Goal: Transaction & Acquisition: Purchase product/service

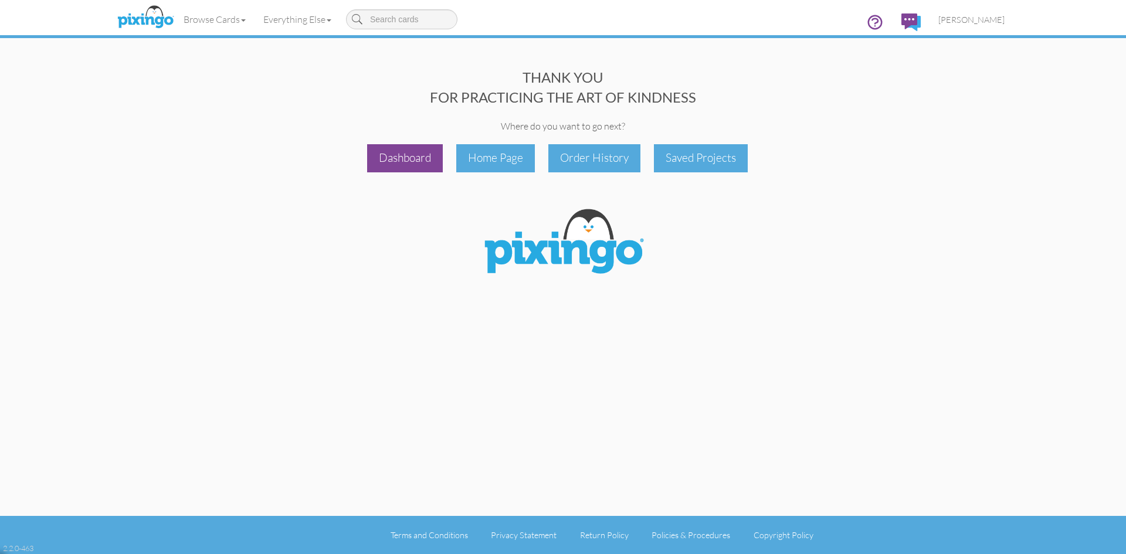
click at [428, 155] on div "Dashboard" at bounding box center [405, 158] width 76 height 28
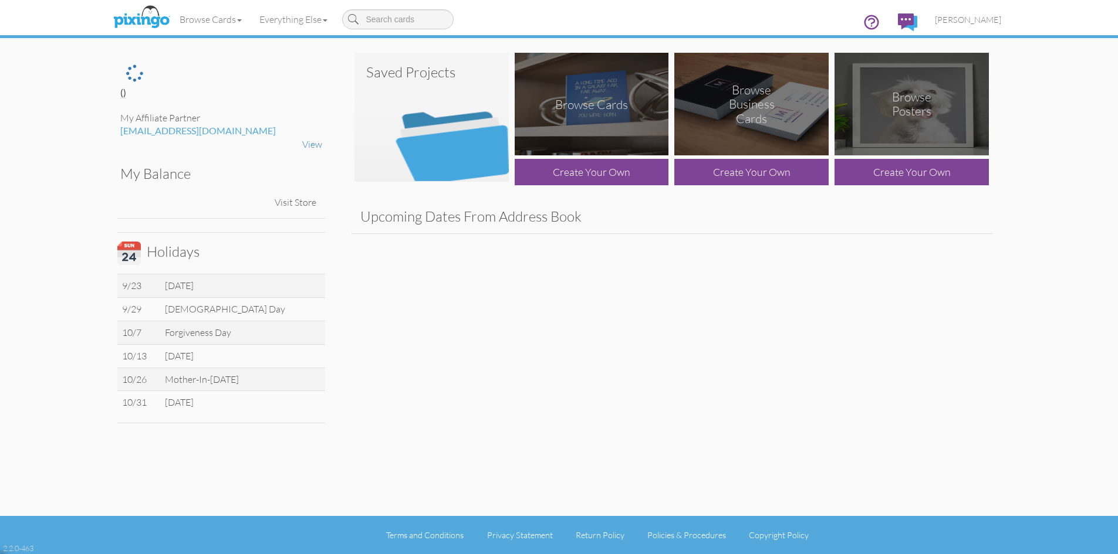
click at [453, 130] on img at bounding box center [431, 117] width 154 height 129
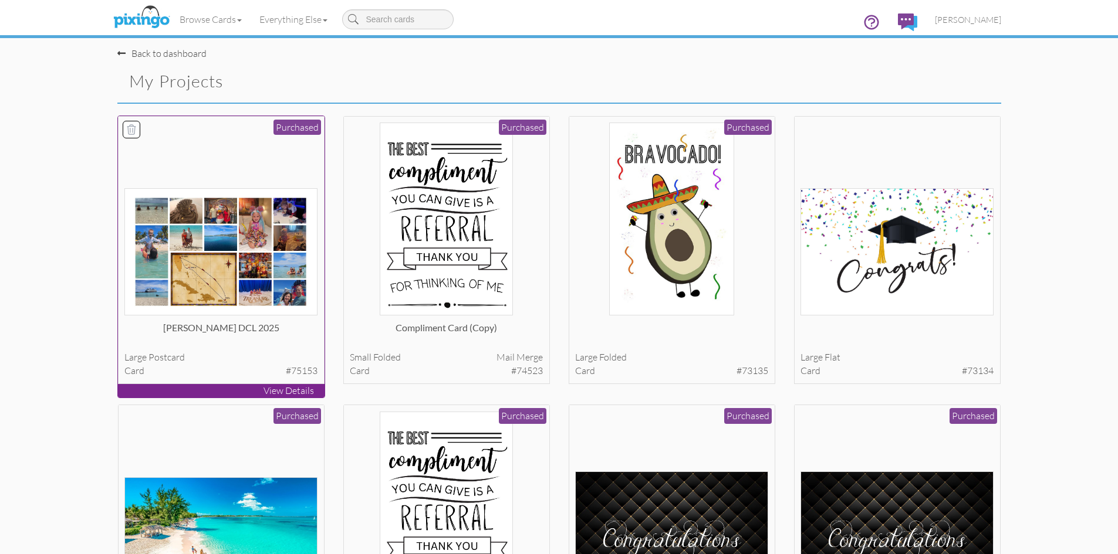
click at [184, 144] on div at bounding box center [220, 219] width 193 height 193
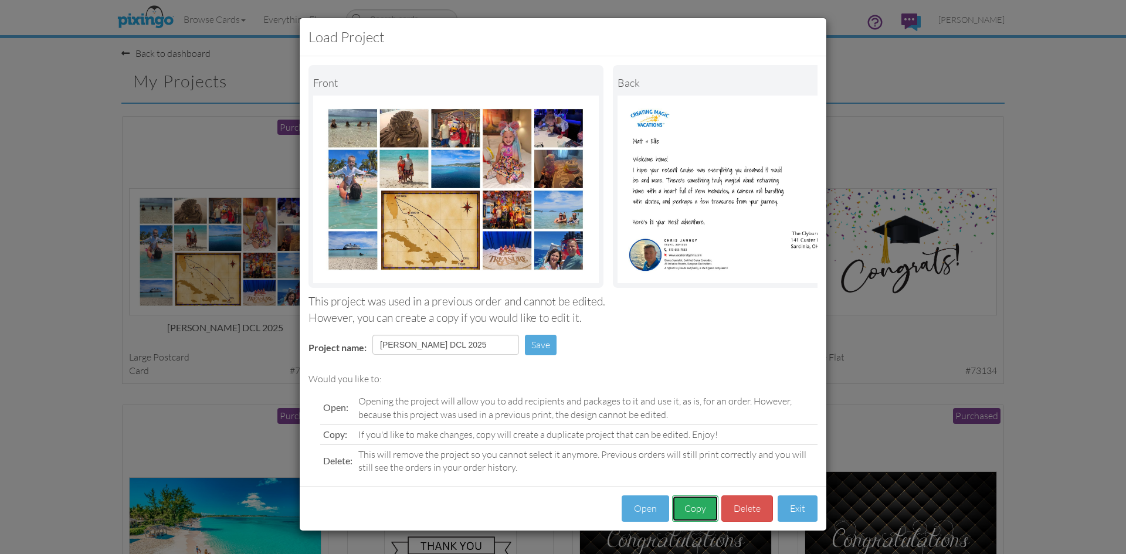
click at [702, 517] on button "Copy" at bounding box center [695, 509] width 46 height 26
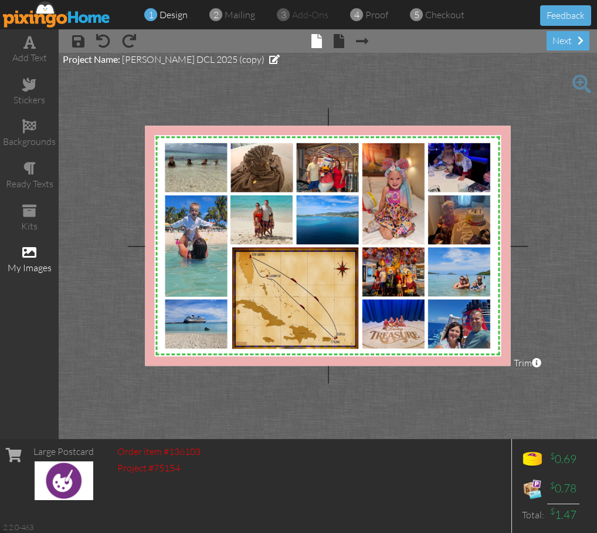
click at [30, 260] on div "my images" at bounding box center [29, 259] width 59 height 41
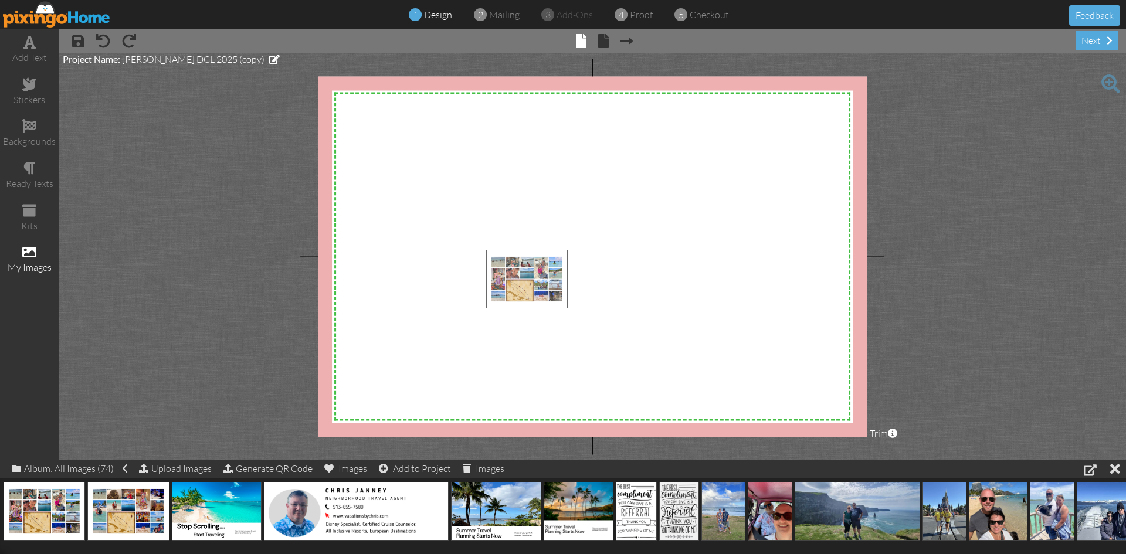
drag, startPoint x: 36, startPoint y: 504, endPoint x: 533, endPoint y: 266, distance: 551.5
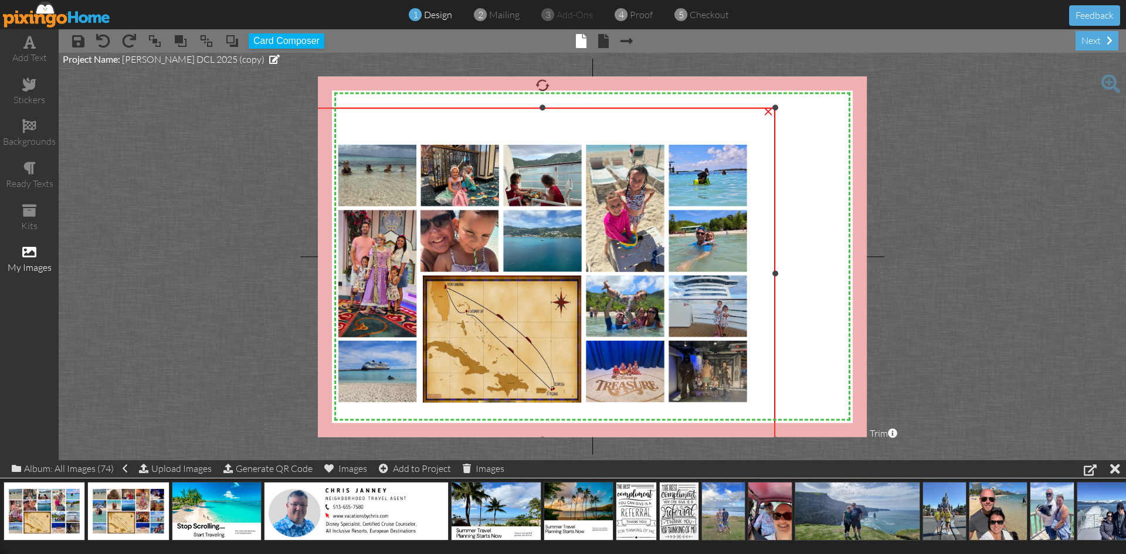
drag, startPoint x: 501, startPoint y: 243, endPoint x: 373, endPoint y: 107, distance: 187.2
click at [373, 108] on div "×" at bounding box center [542, 274] width 465 height 332
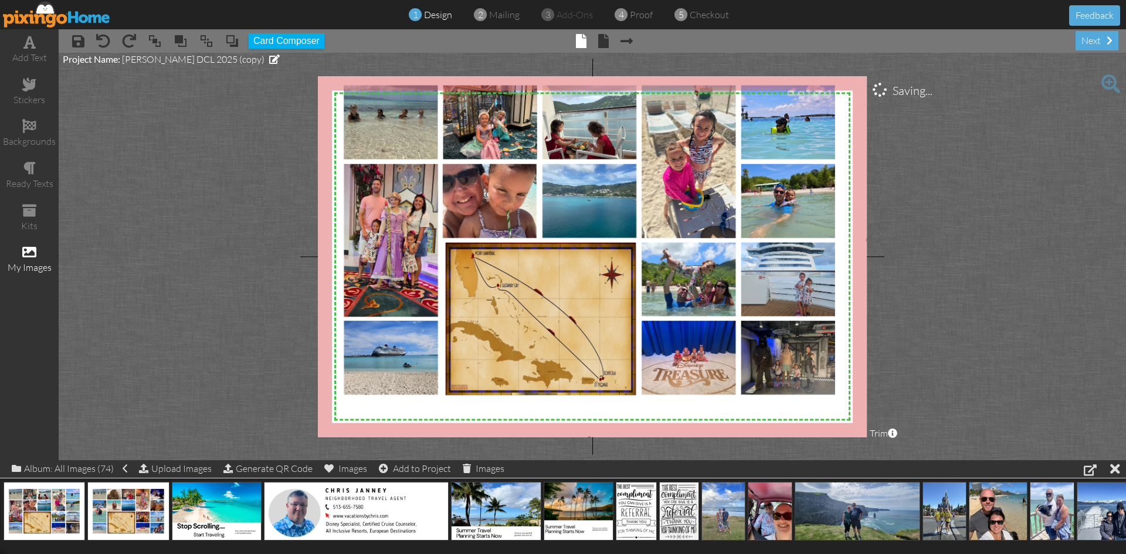
drag, startPoint x: 777, startPoint y: 107, endPoint x: 920, endPoint y: 40, distance: 157.5
click at [920, 40] on div "× save × undo × redo × bring to front × bring forward × send to back × send beh…" at bounding box center [593, 244] width 1068 height 431
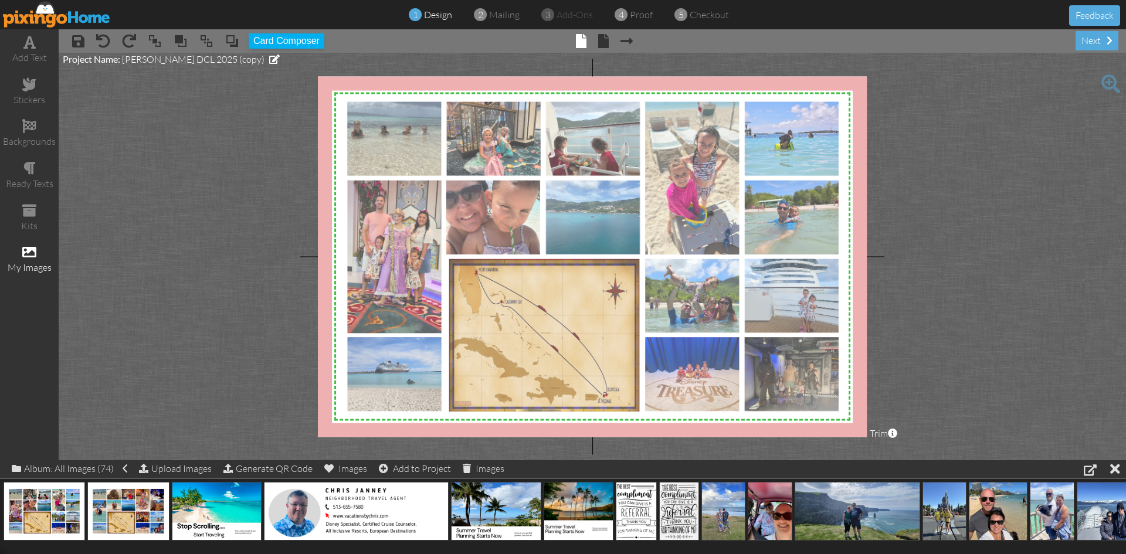
drag, startPoint x: 722, startPoint y: 238, endPoint x: 726, endPoint y: 254, distance: 16.8
click at [726, 254] on img at bounding box center [593, 256] width 559 height 399
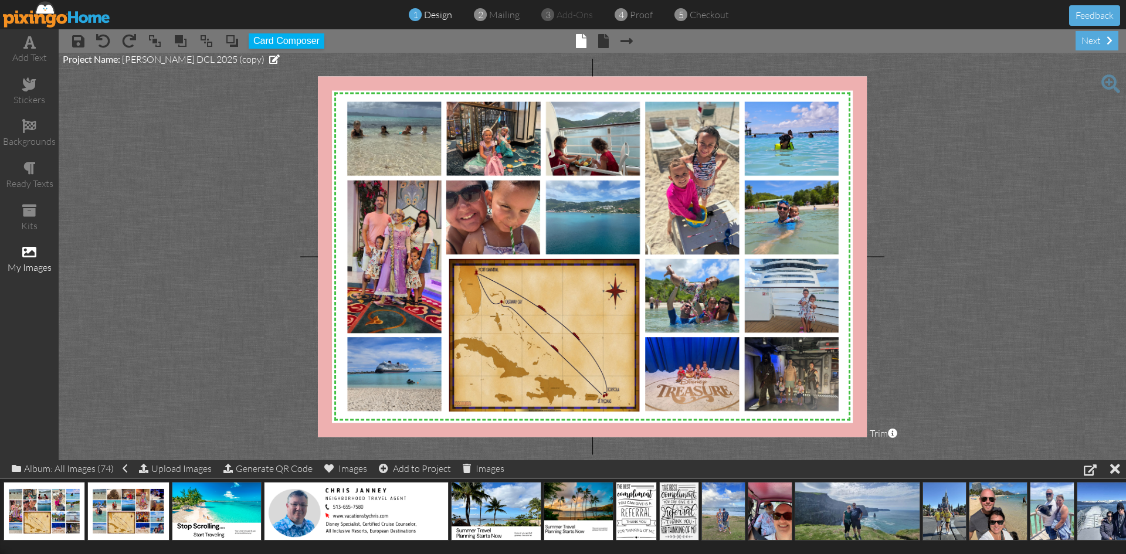
click at [964, 300] on project-studio-wrapper "X X X X X X X X X X X X X X X X X X X X X X X X X X X X X X X X X X X X X X X X…" at bounding box center [593, 257] width 1068 height 408
click at [1099, 42] on div "next" at bounding box center [1097, 40] width 43 height 19
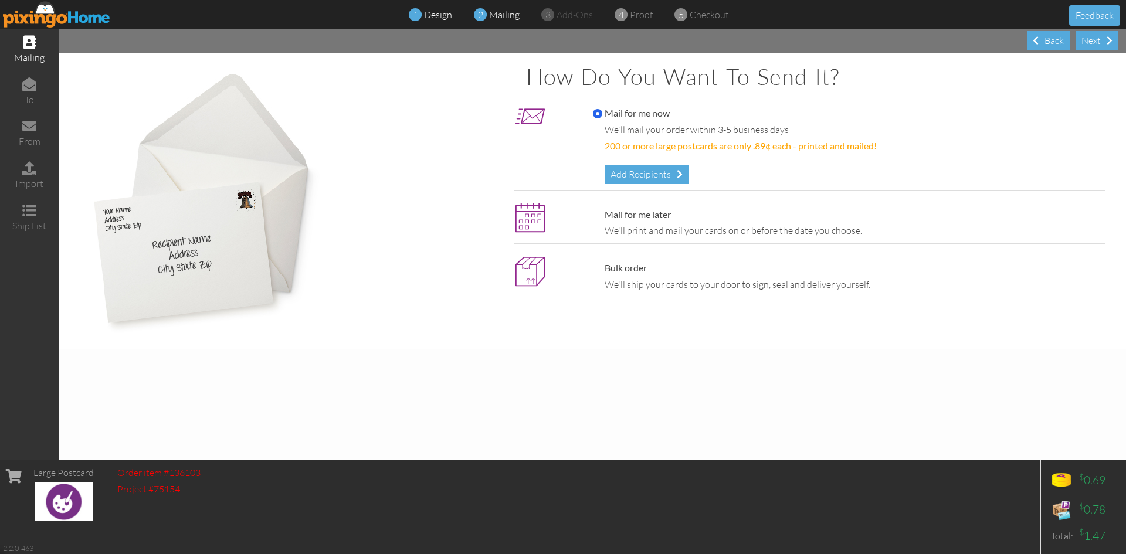
click at [442, 18] on span "design" at bounding box center [438, 15] width 28 height 12
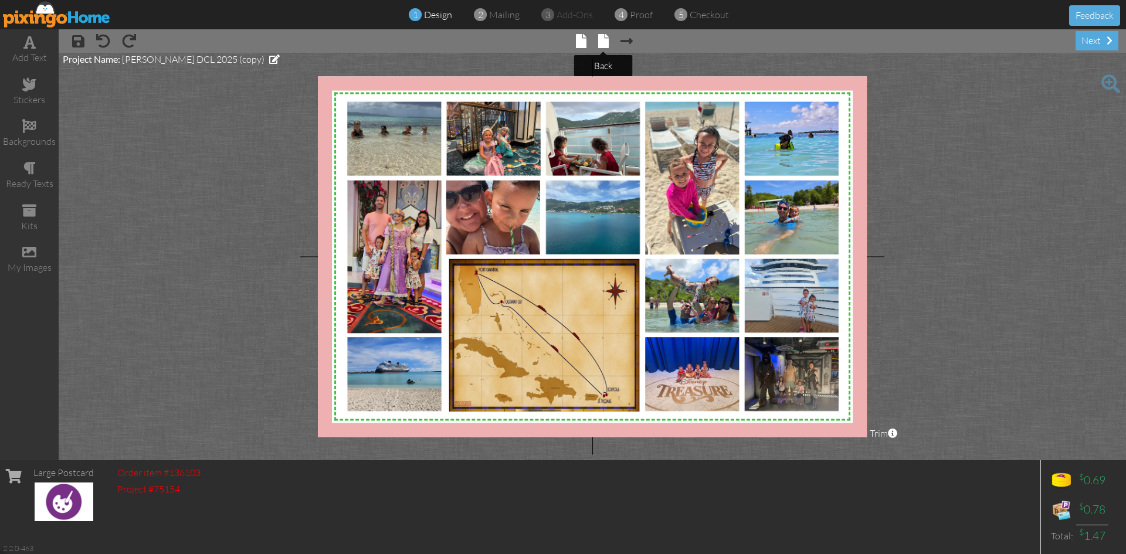
click at [604, 42] on span at bounding box center [603, 41] width 11 height 14
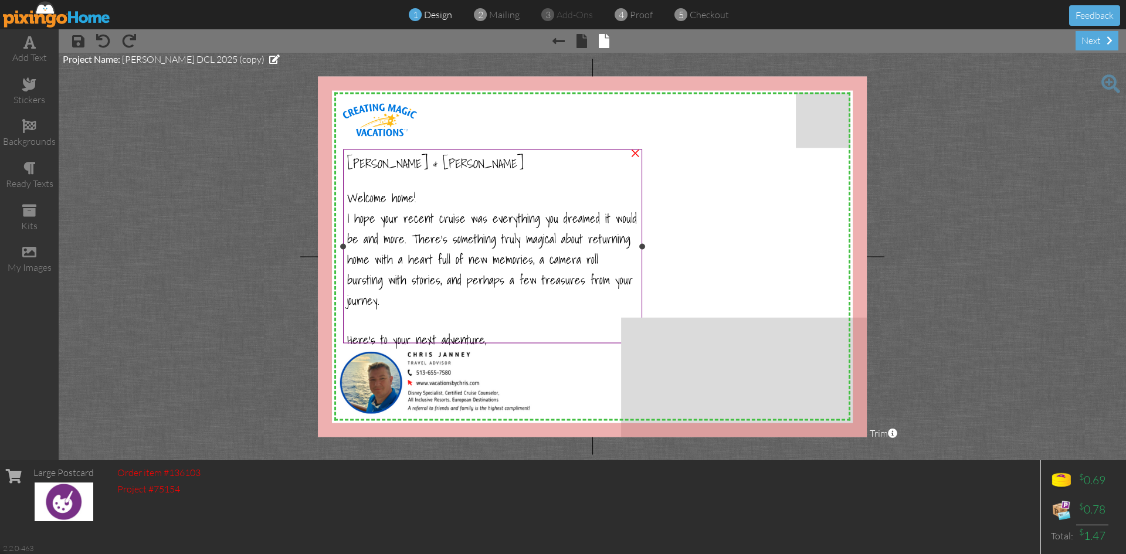
click at [414, 221] on span "I hope your recent cruise was everything you dreamed it would be and more. Ther…" at bounding box center [492, 258] width 290 height 101
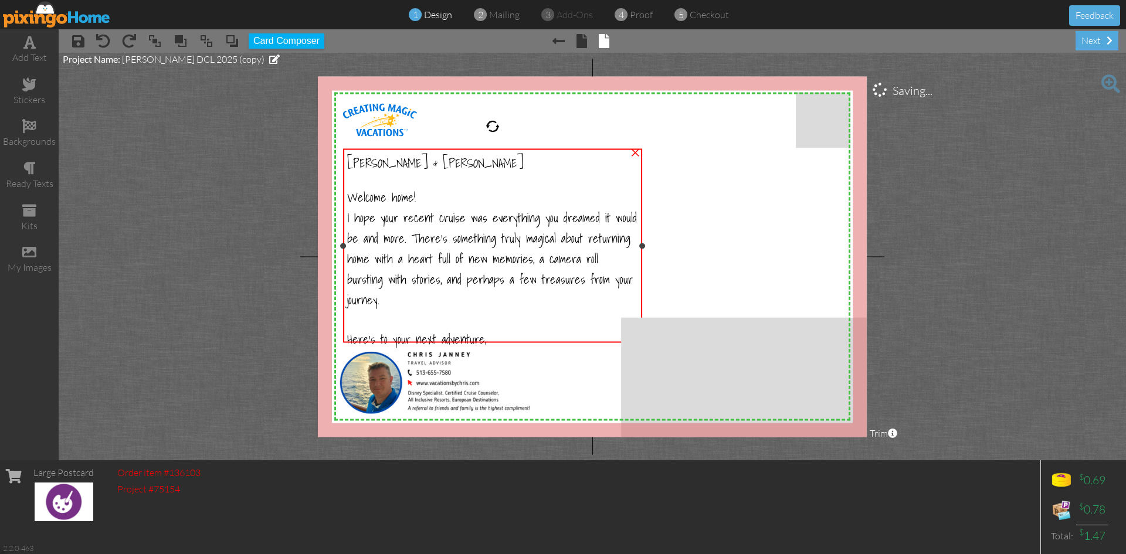
click at [414, 221] on span "I hope your recent cruise was everything you dreamed it would be and more. Ther…" at bounding box center [492, 258] width 290 height 101
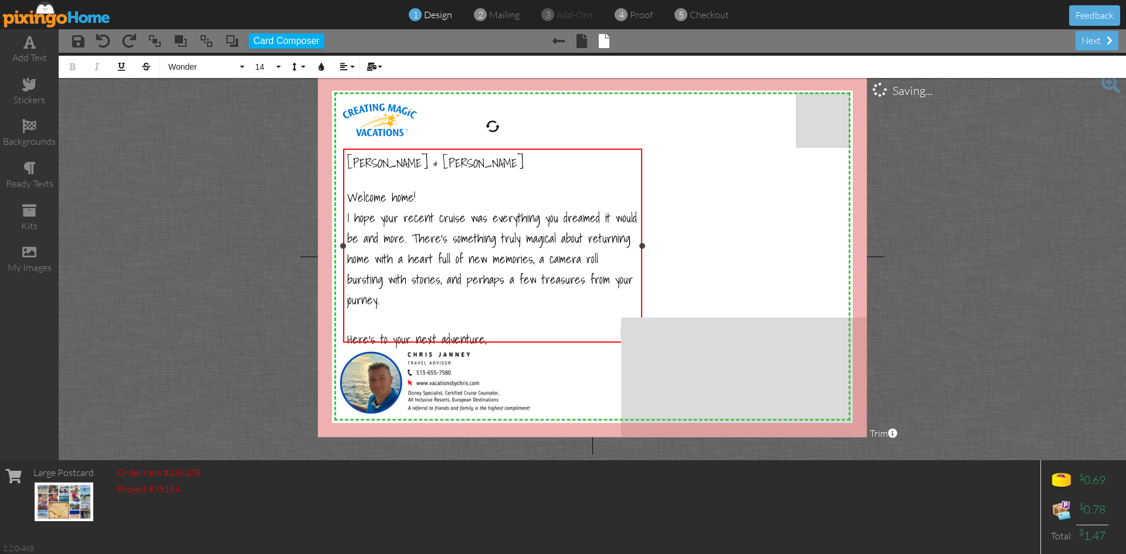
click at [441, 216] on span "I hope your recent cruise was everything you dreamed it would be and more. Ther…" at bounding box center [492, 258] width 290 height 101
drag, startPoint x: 441, startPoint y: 216, endPoint x: 463, endPoint y: 216, distance: 22.3
click at [463, 216] on span "I hope your recent cruise was everything you dreamed it would be and more. Ther…" at bounding box center [492, 258] width 290 height 101
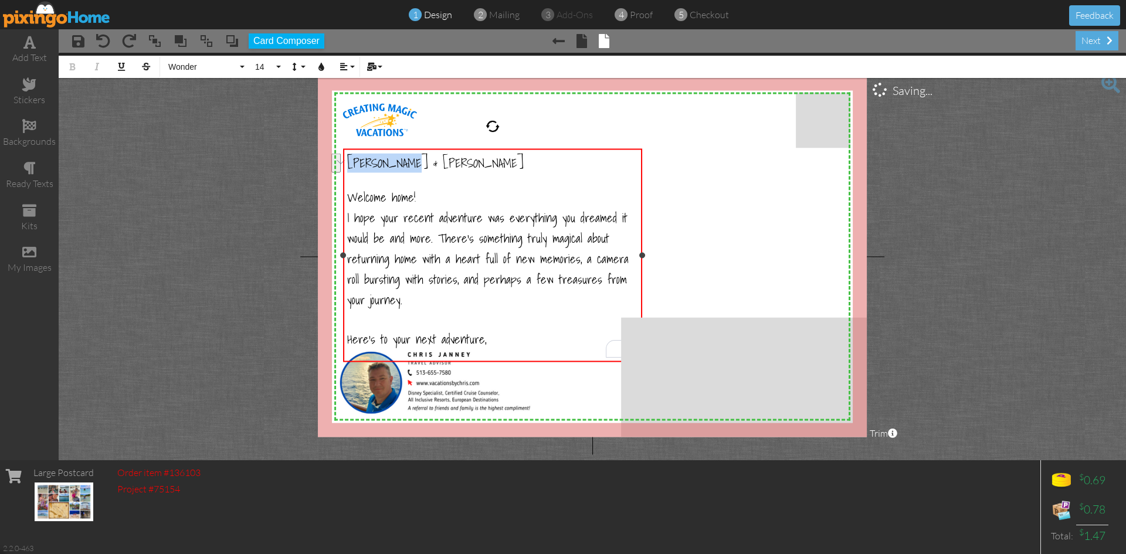
drag, startPoint x: 392, startPoint y: 162, endPoint x: 346, endPoint y: 164, distance: 46.4
click at [346, 164] on div "[PERSON_NAME] & [PERSON_NAME] Welcome home! I hope your recent adventure was ev…" at bounding box center [492, 260] width 299 height 223
click at [380, 161] on span "Annalisa & [PERSON_NAME]" at bounding box center [412, 162] width 130 height 19
click at [1098, 38] on div "next" at bounding box center [1097, 40] width 43 height 19
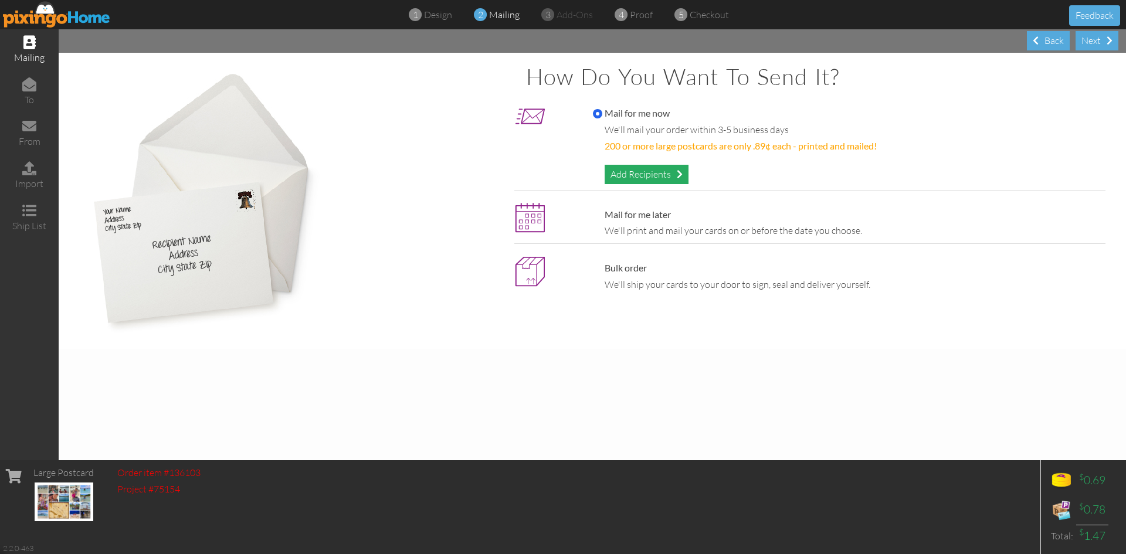
click at [614, 168] on div "Add Recipients" at bounding box center [647, 174] width 84 height 19
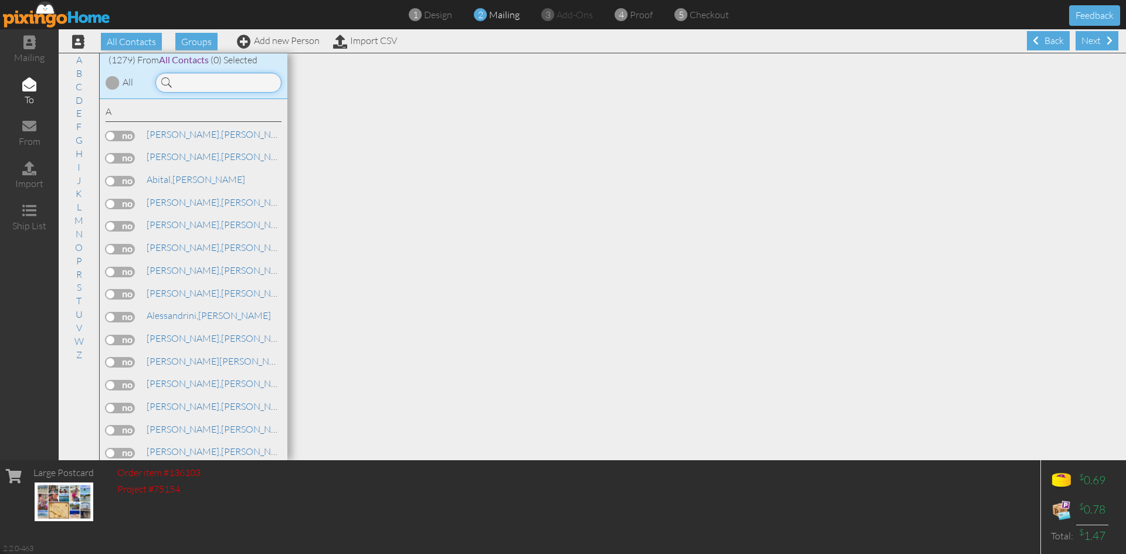
click at [199, 84] on input at bounding box center [218, 83] width 126 height 20
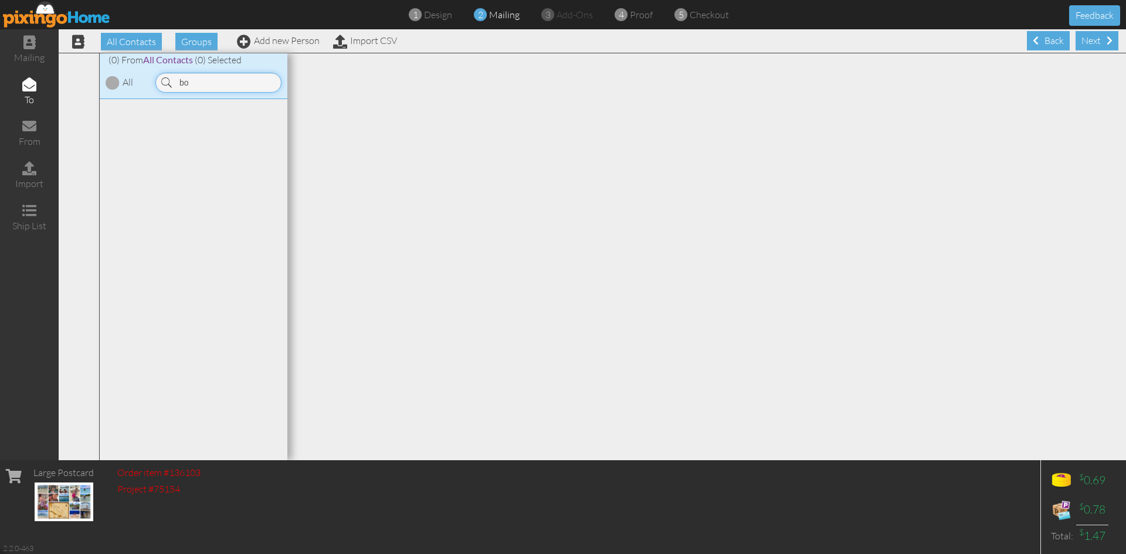
type input "b"
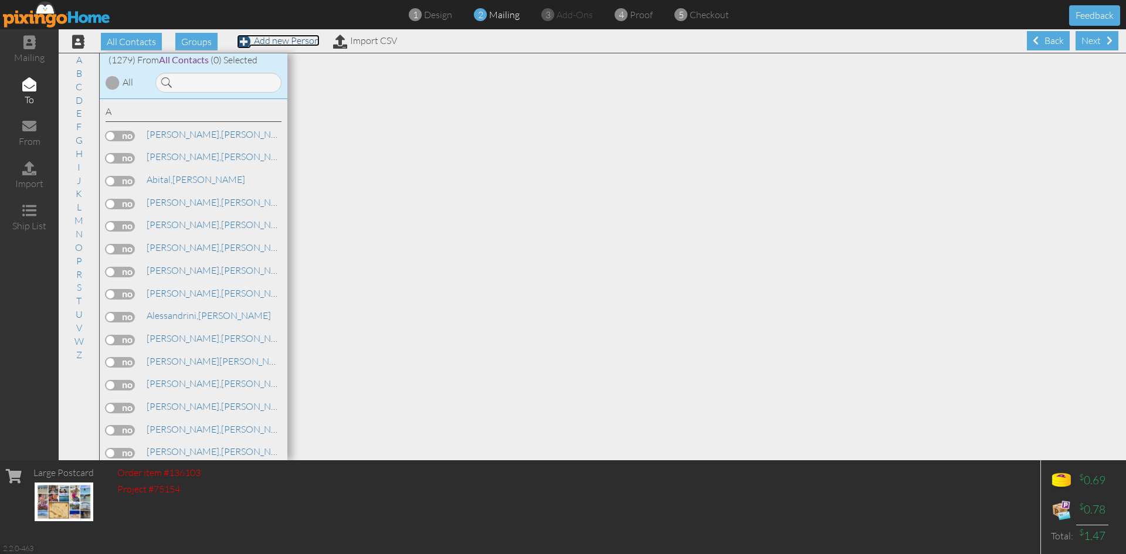
click at [284, 38] on link "Add new Person" at bounding box center [278, 41] width 83 height 12
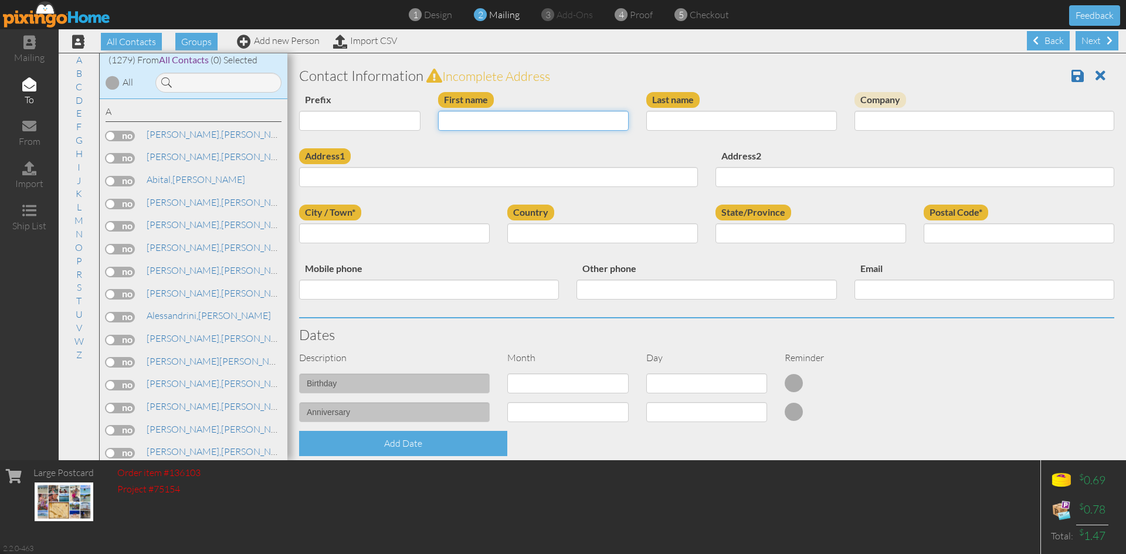
click at [497, 118] on input "First name" at bounding box center [533, 121] width 191 height 20
type input "The"
paste input "[PERSON_NAME]"
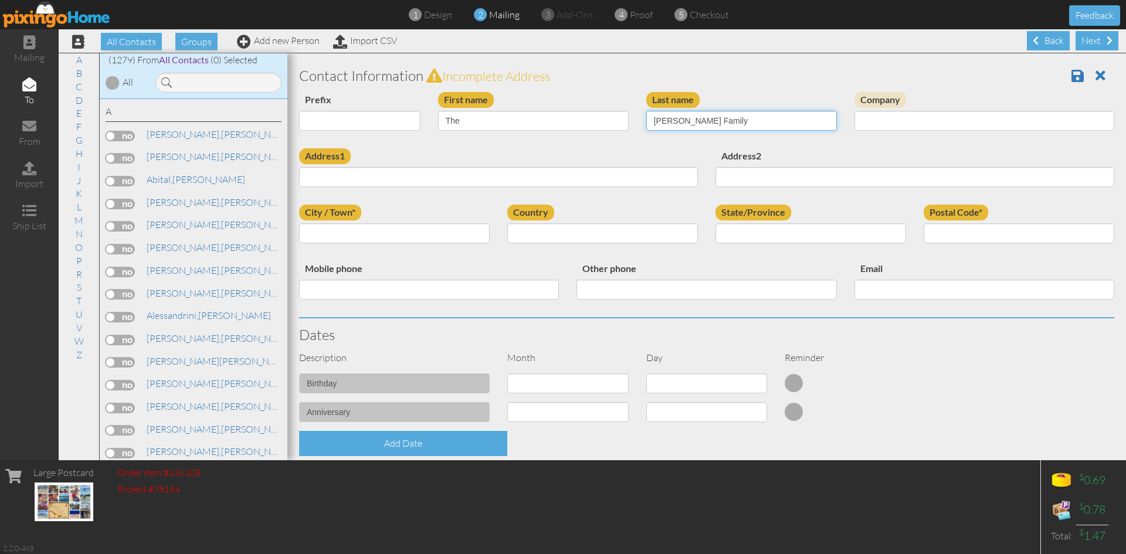
type input "[PERSON_NAME] Family"
click at [616, 150] on div "Address1" at bounding box center [498, 172] width 416 height 48
click at [340, 177] on input "Address1" at bounding box center [498, 177] width 399 height 20
paste input "[STREET_ADDRESS][PERSON_NAME][PERSON_NAME] · [GEOGRAPHIC_DATA]"
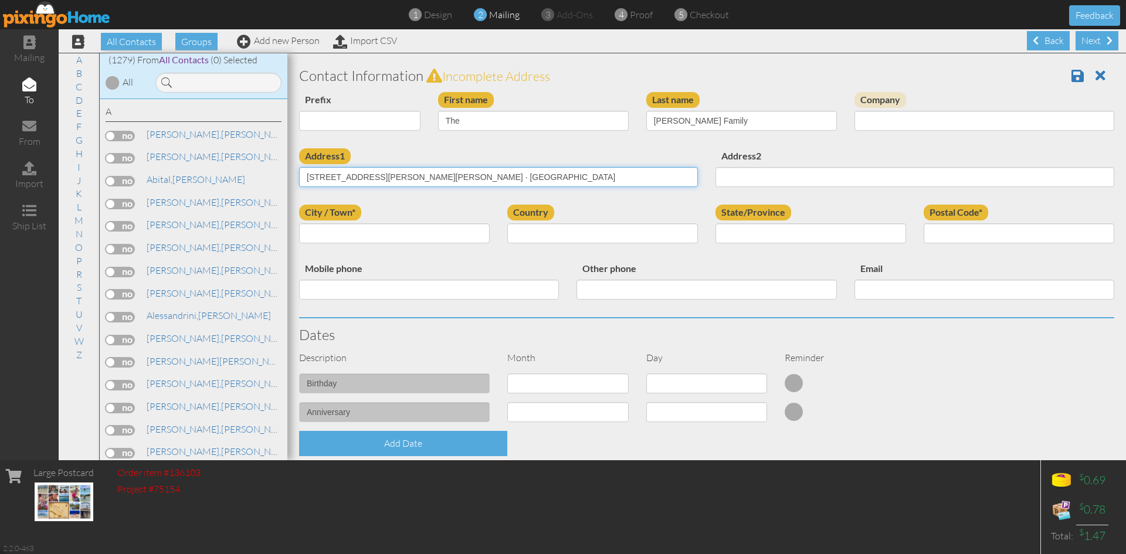
click at [428, 175] on input "[STREET_ADDRESS][PERSON_NAME][PERSON_NAME] · [GEOGRAPHIC_DATA]" at bounding box center [498, 177] width 399 height 20
click at [432, 175] on input "[STREET_ADDRESS][PERSON_NAME][PERSON_NAME] · [GEOGRAPHIC_DATA]" at bounding box center [498, 177] width 399 height 20
type input "[STREET_ADDRESS][PERSON_NAME][PERSON_NAME] · [GEOGRAPHIC_DATA]"
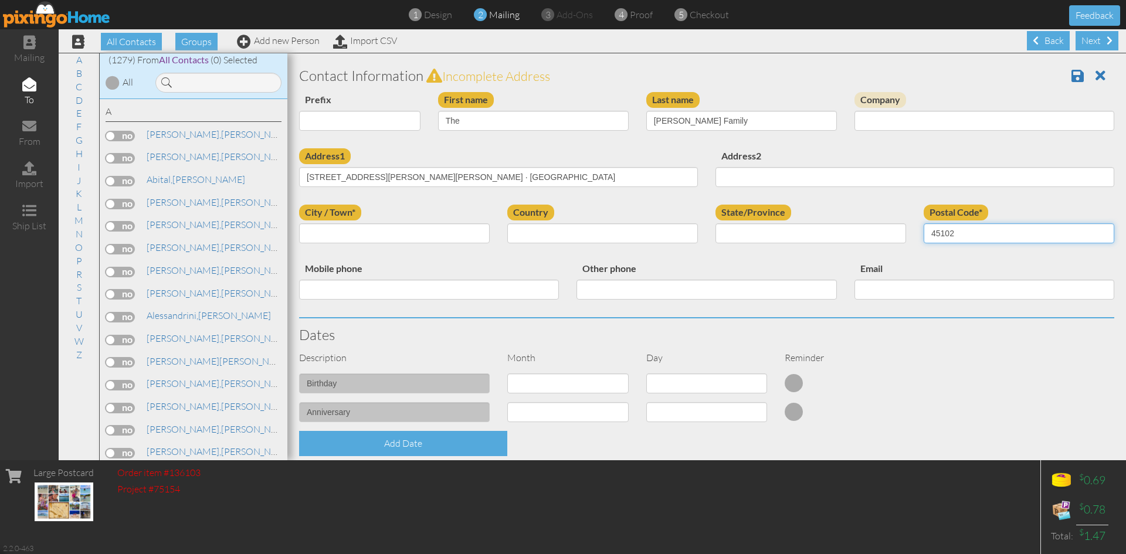
type input "45102"
drag, startPoint x: 506, startPoint y: 174, endPoint x: 408, endPoint y: 180, distance: 98.7
click at [408, 180] on input "[STREET_ADDRESS][PERSON_NAME][PERSON_NAME] · [GEOGRAPHIC_DATA]" at bounding box center [498, 177] width 399 height 20
drag, startPoint x: 413, startPoint y: 176, endPoint x: 382, endPoint y: 178, distance: 31.2
click at [382, 178] on input "[STREET_ADDRESS][PERSON_NAME][PERSON_NAME]" at bounding box center [498, 177] width 399 height 20
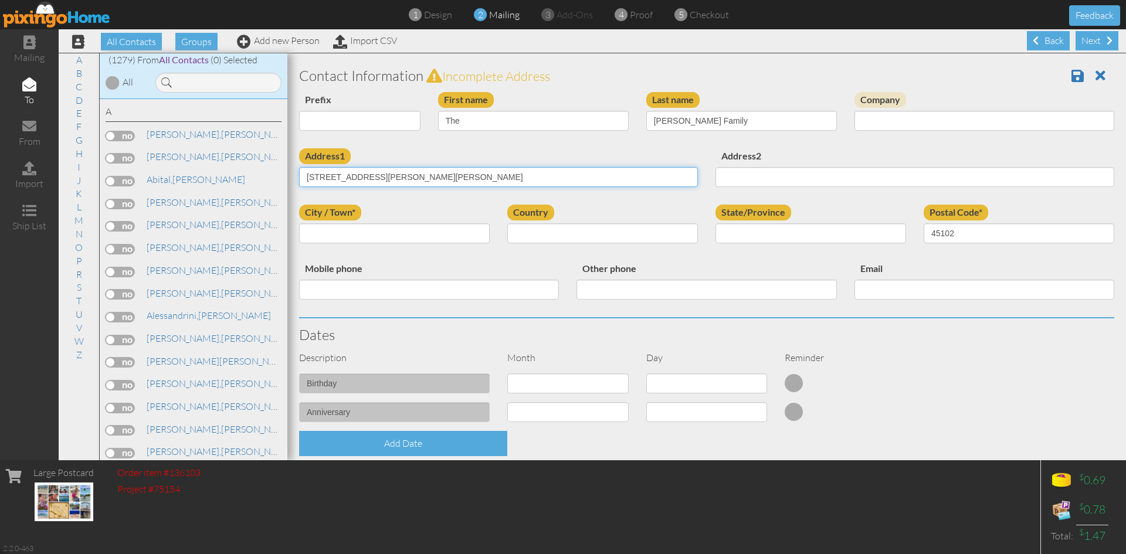
type input "[STREET_ADDRESS][PERSON_NAME]"
type input "[PERSON_NAME]"
click at [385, 178] on input "[STREET_ADDRESS][PERSON_NAME]" at bounding box center [498, 177] width 399 height 20
click at [533, 237] on select "[GEOGRAPHIC_DATA] -------------- [GEOGRAPHIC_DATA] [GEOGRAPHIC_DATA] [GEOGRAPHI…" at bounding box center [602, 234] width 191 height 20
select select "object:7858"
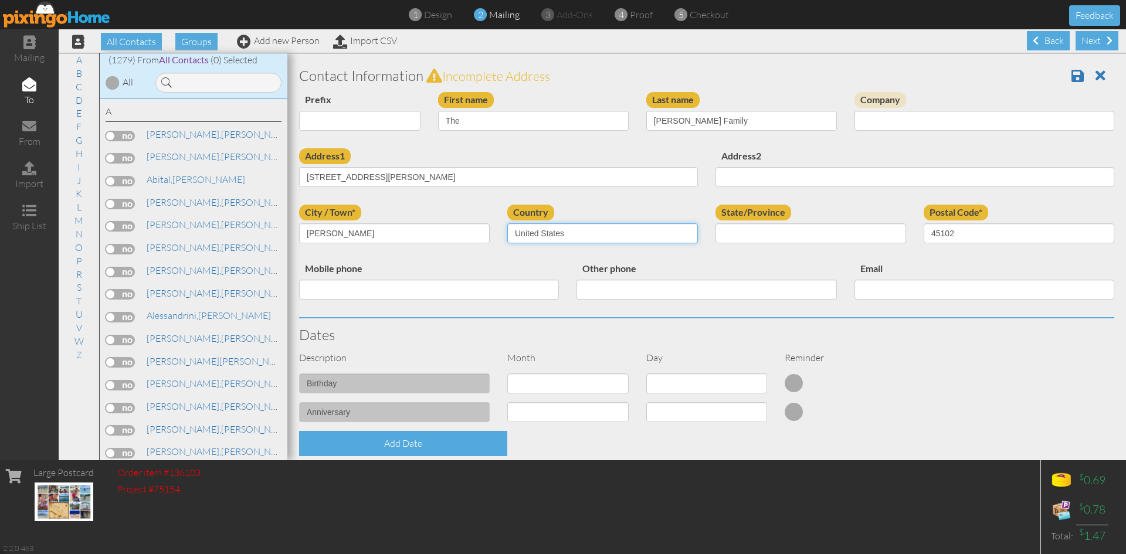
click at [507, 224] on select "[GEOGRAPHIC_DATA] -------------- [GEOGRAPHIC_DATA] [GEOGRAPHIC_DATA] [GEOGRAPHI…" at bounding box center [602, 234] width 191 height 20
click at [733, 230] on select "AA (Military) AE (Military) [US_STATE] [US_STATE] [US_STATE] AP (Military) [US_…" at bounding box center [811, 234] width 191 height 20
select select "object:8146"
click at [716, 224] on select "AA (Military) AE (Military) [US_STATE] [US_STATE] [US_STATE] AP (Military) [US_…" at bounding box center [811, 234] width 191 height 20
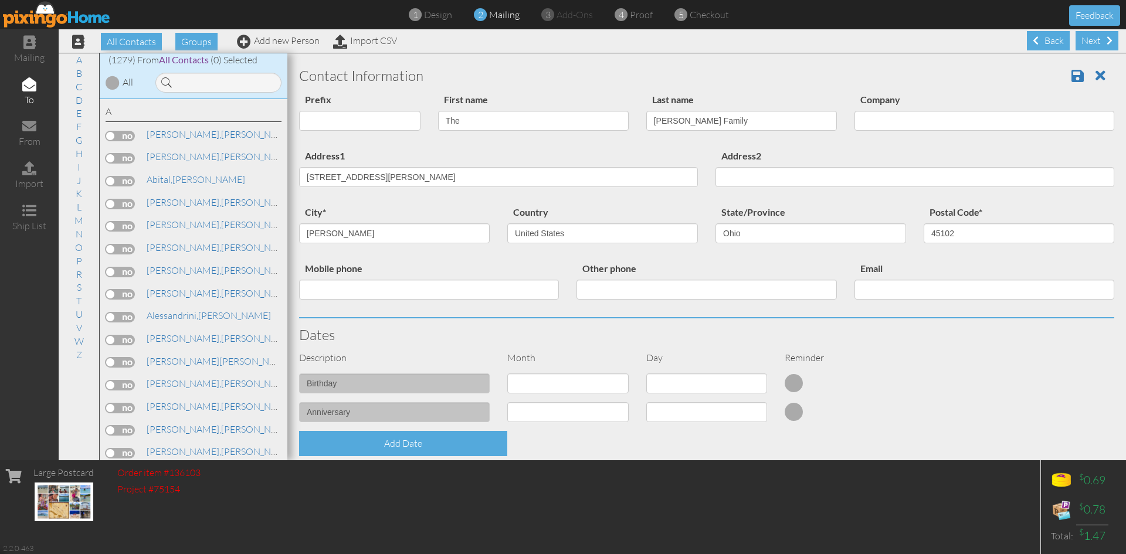
click at [651, 251] on div "Country [GEOGRAPHIC_DATA] -------------- [GEOGRAPHIC_DATA] [GEOGRAPHIC_DATA] [G…" at bounding box center [603, 229] width 208 height 48
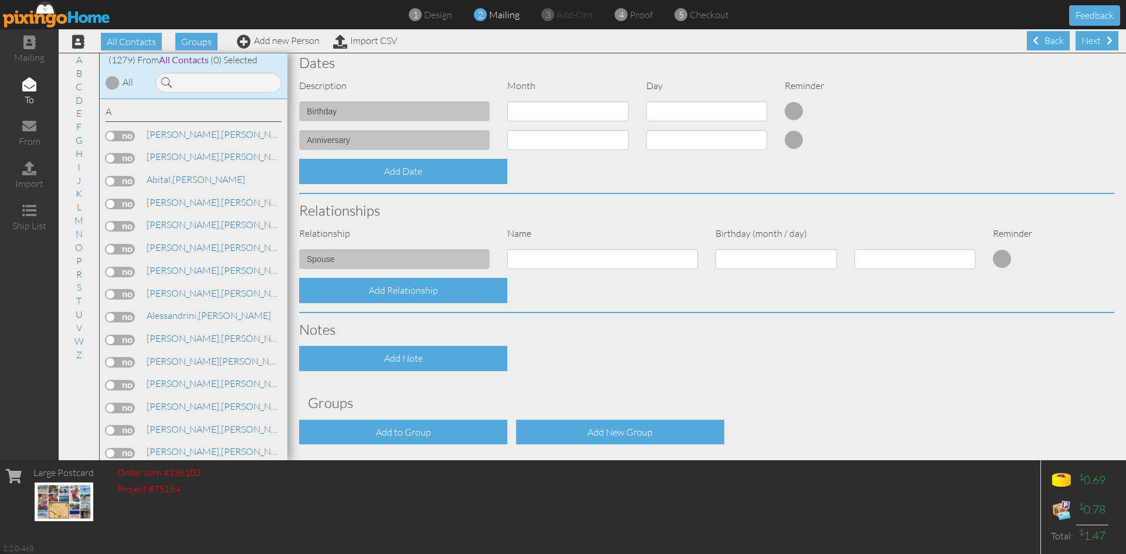
scroll to position [317, 0]
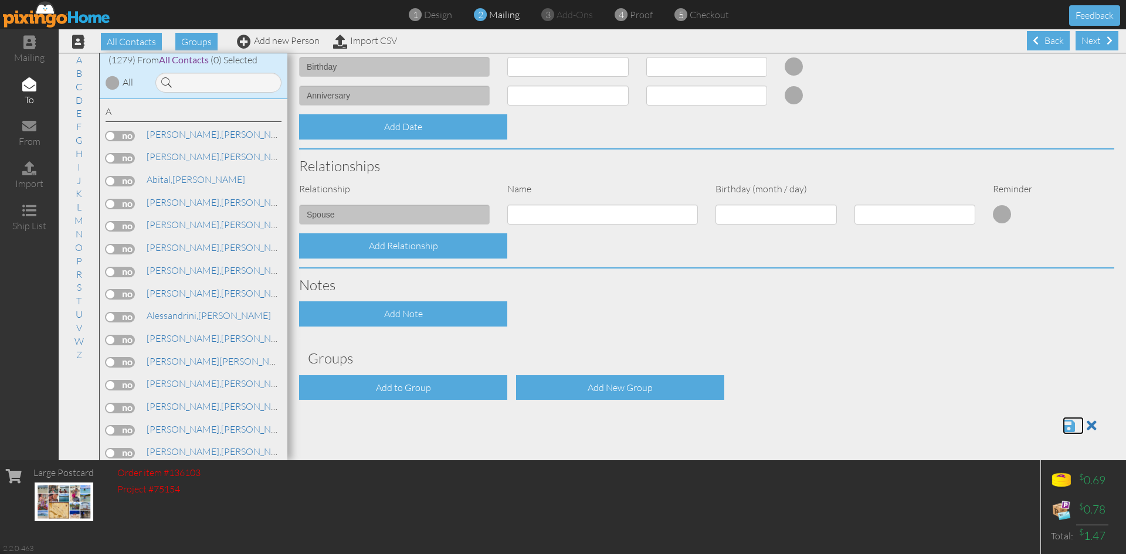
click at [1063, 426] on span at bounding box center [1069, 426] width 12 height 14
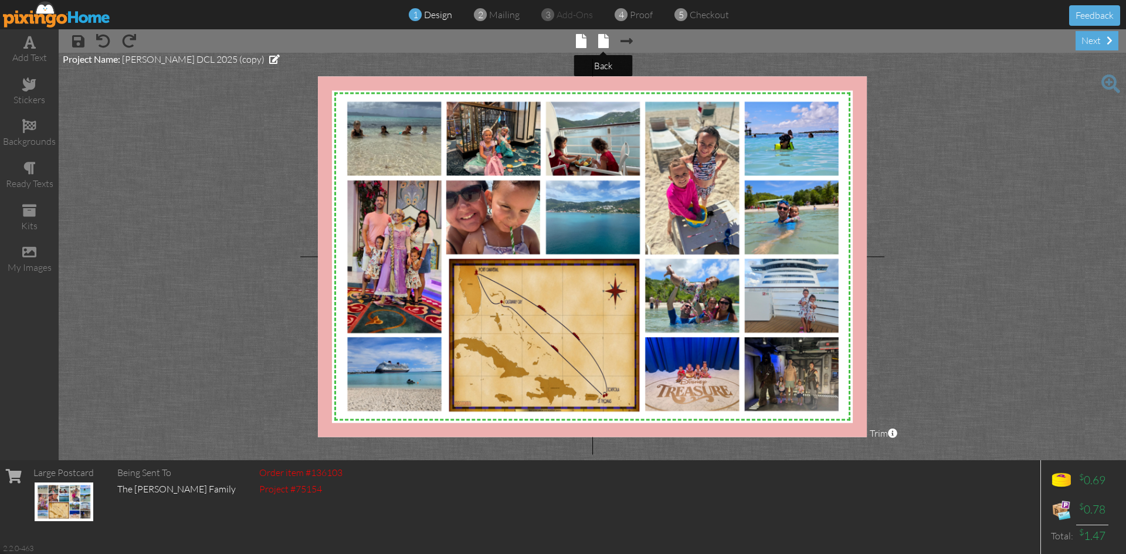
click at [600, 43] on span at bounding box center [603, 41] width 11 height 14
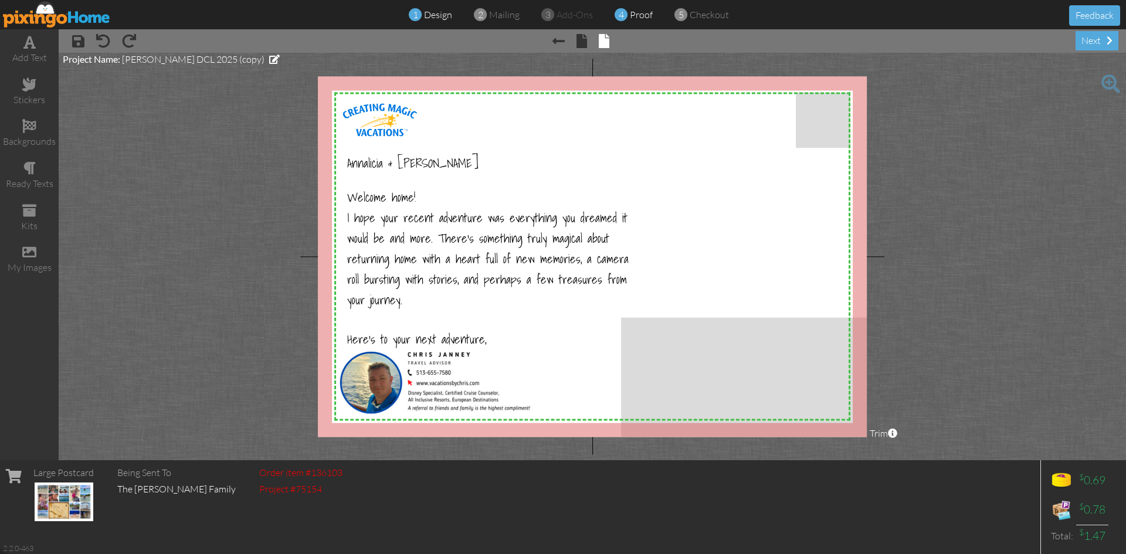
click at [640, 16] on span "proof" at bounding box center [641, 15] width 23 height 12
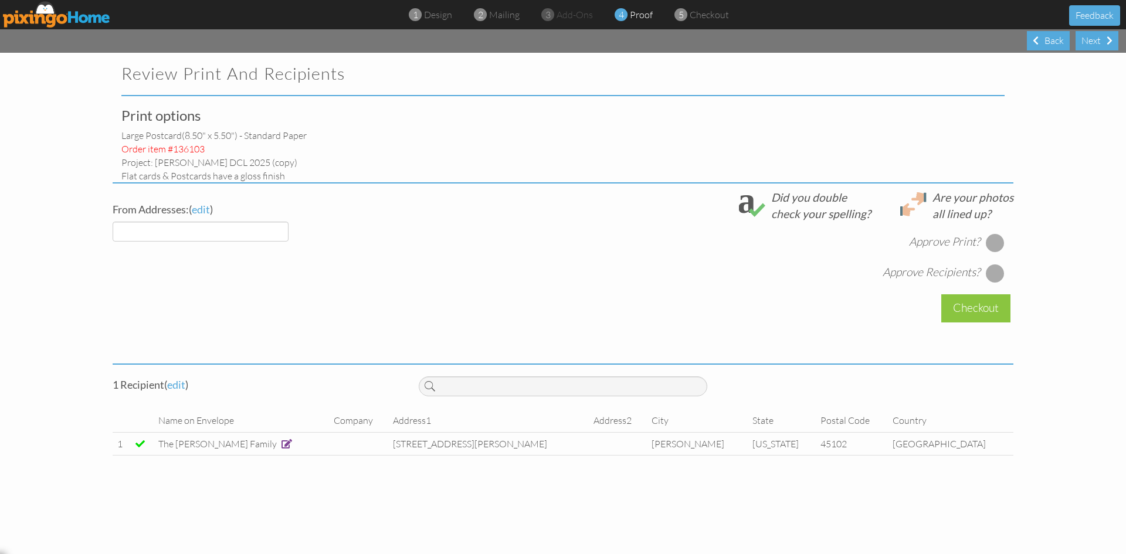
select select "object:148"
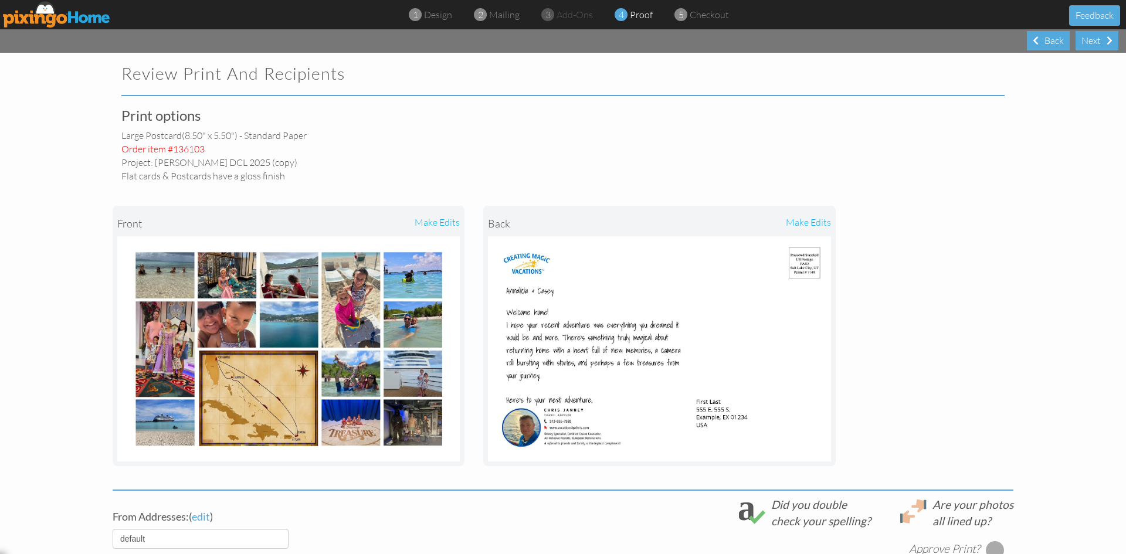
scroll to position [117, 0]
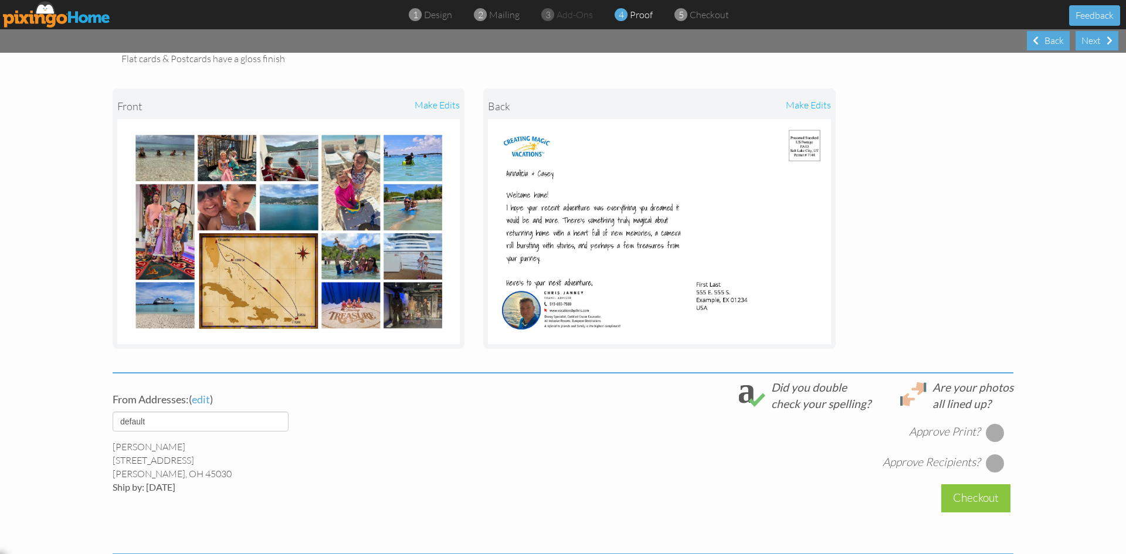
click at [986, 436] on div at bounding box center [995, 433] width 19 height 19
drag, startPoint x: 997, startPoint y: 462, endPoint x: 938, endPoint y: 473, distance: 59.7
click at [995, 462] on div at bounding box center [995, 463] width 19 height 19
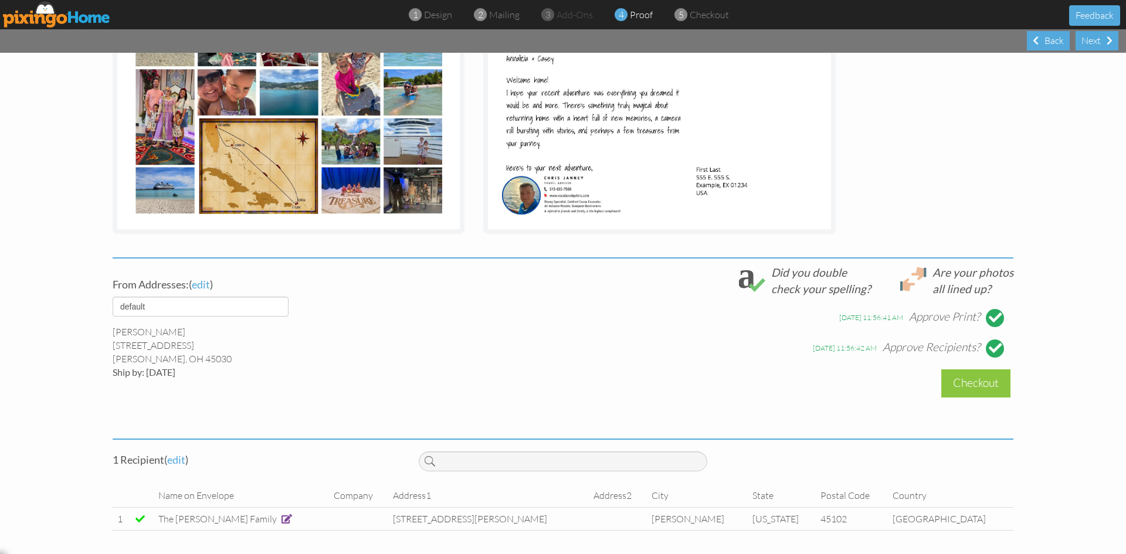
click at [968, 386] on div "Checkout" at bounding box center [976, 384] width 69 height 28
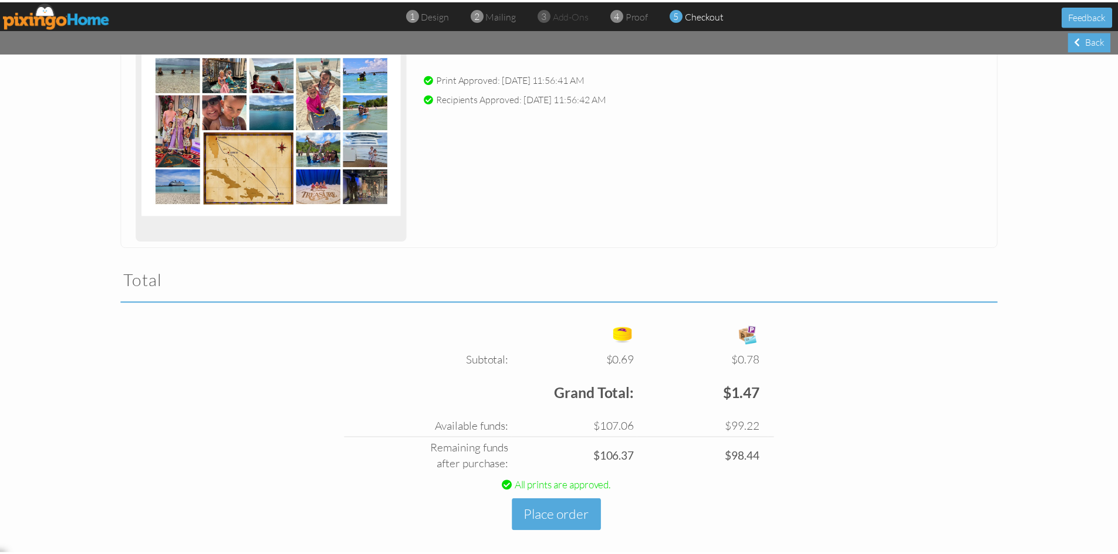
scroll to position [191, 0]
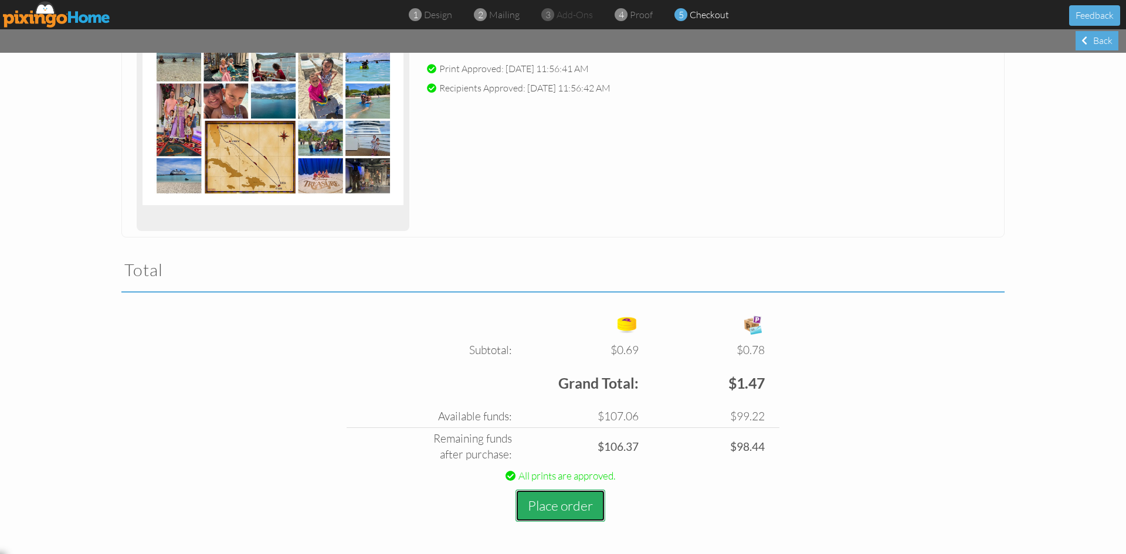
click at [561, 503] on button "Place order" at bounding box center [561, 506] width 90 height 32
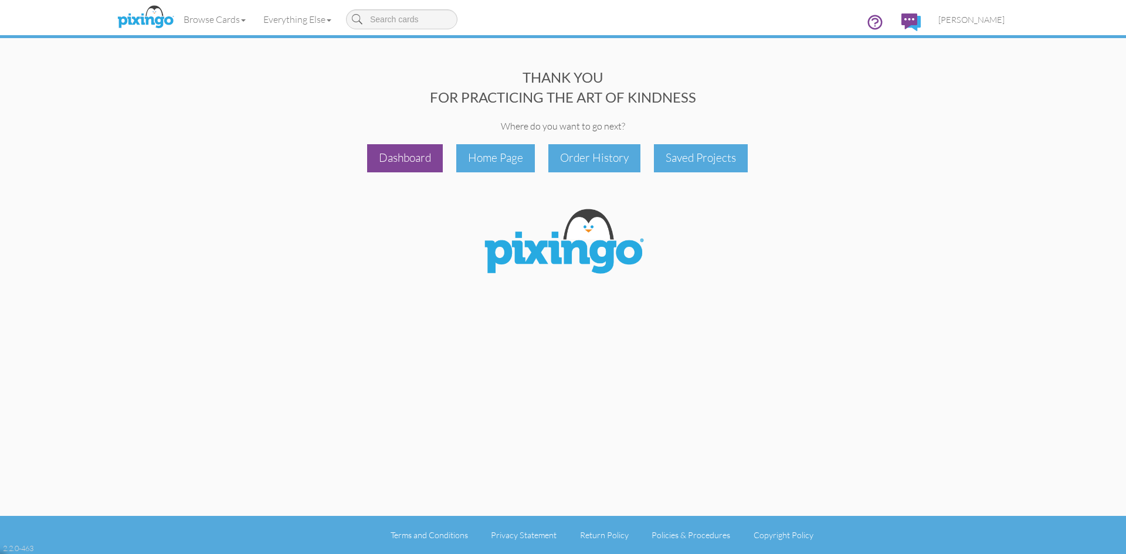
click at [417, 154] on div "Dashboard" at bounding box center [405, 158] width 76 height 28
